Goal: Information Seeking & Learning: Learn about a topic

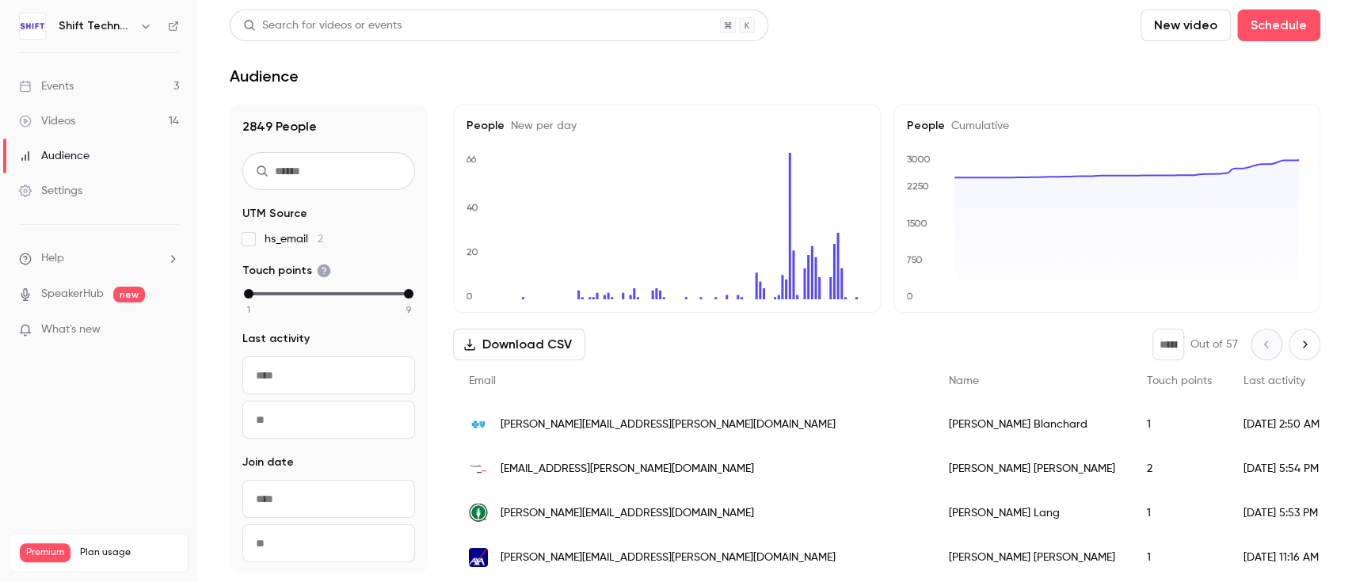
click at [138, 101] on link "Events 3" at bounding box center [99, 86] width 198 height 35
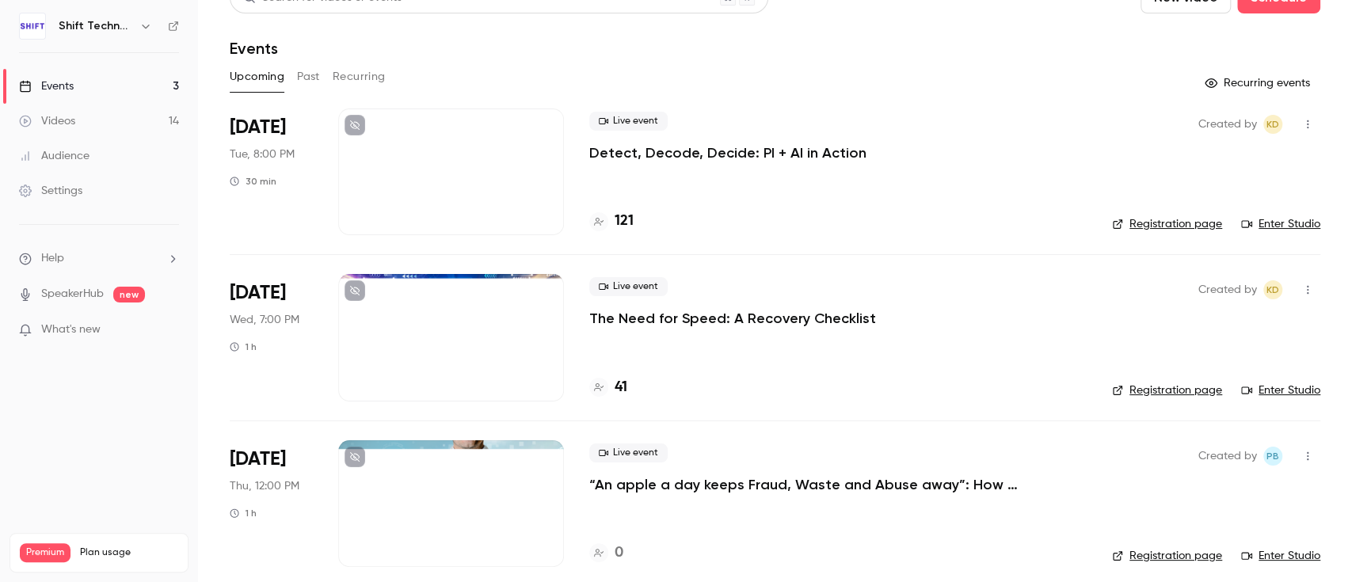
scroll to position [40, 0]
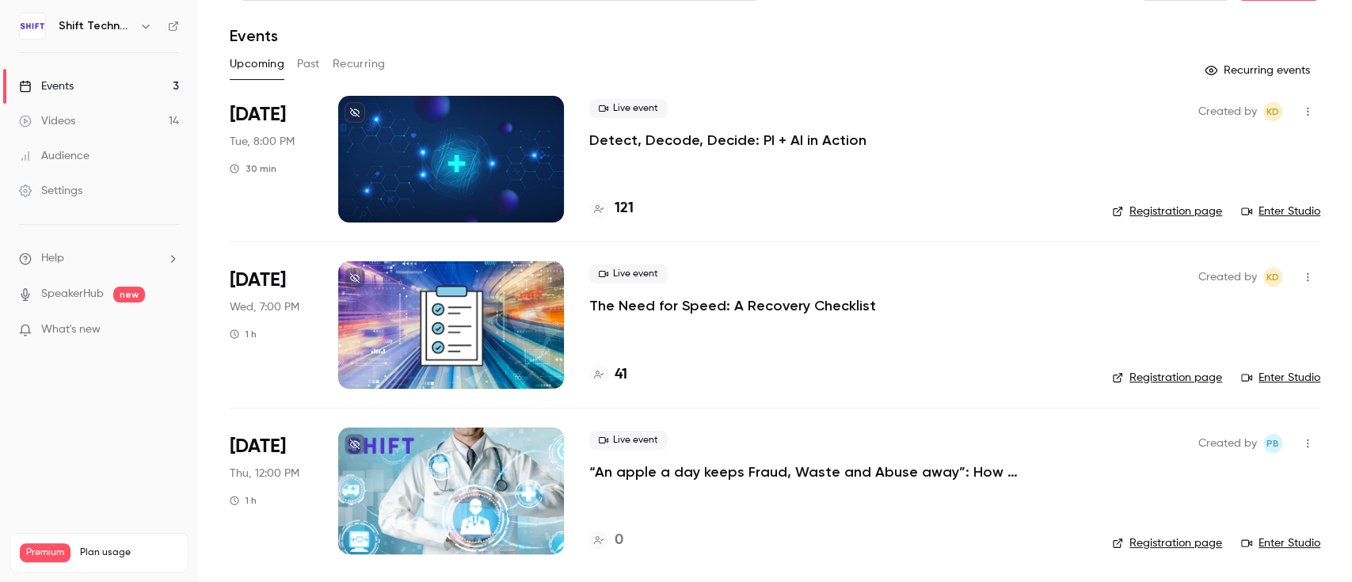
click at [752, 492] on div "Live event “An apple a day keeps Fraud, [PERSON_NAME] and Abuse away”: How adva…" at bounding box center [837, 491] width 497 height 127
click at [747, 471] on p "“An apple a day keeps Fraud, Waste and Abuse away”: How advanced technologies p…" at bounding box center [826, 472] width 475 height 19
